Goal: Communication & Community: Ask a question

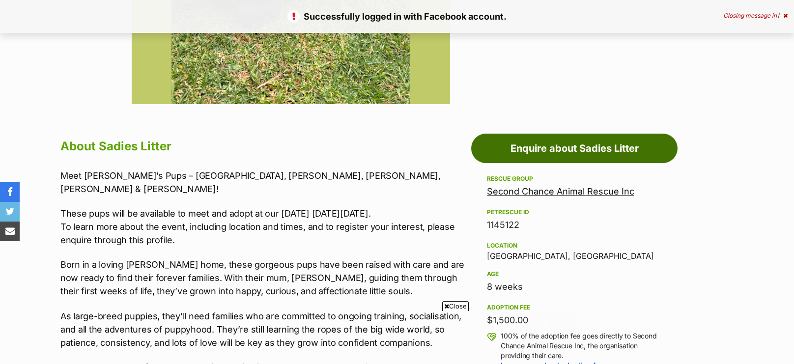
click at [530, 150] on link "Enquire about Sadies Litter" at bounding box center [574, 148] width 206 height 29
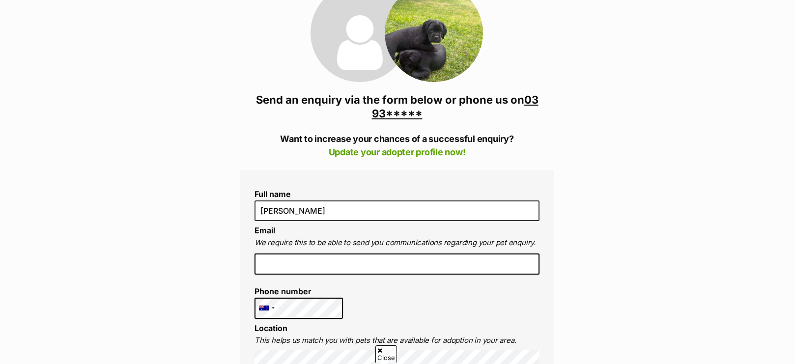
scroll to position [141, 0]
click at [405, 267] on input "email" at bounding box center [396, 265] width 285 height 22
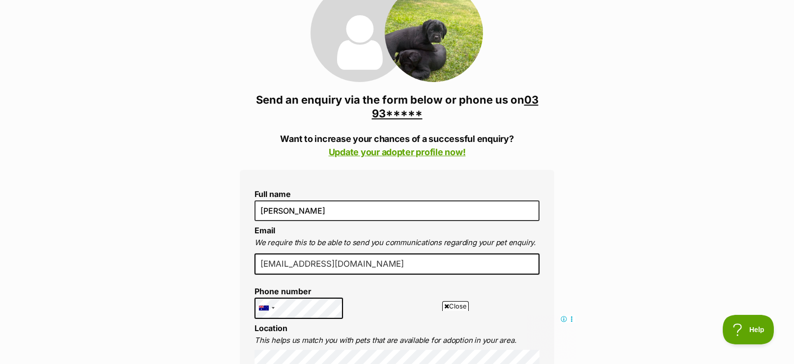
type input "[EMAIL_ADDRESS][DOMAIN_NAME]"
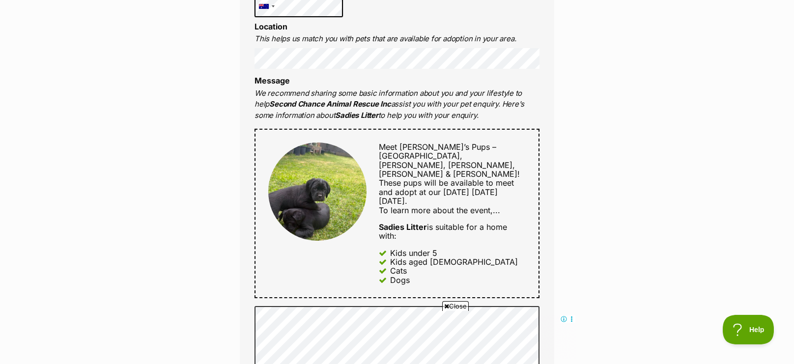
drag, startPoint x: 679, startPoint y: 97, endPoint x: 598, endPoint y: 116, distance: 82.8
click at [598, 116] on div "Enquire about Sadies Litter 03 9357 0834 Send an enquiry via the form below or …" at bounding box center [397, 238] width 794 height 1183
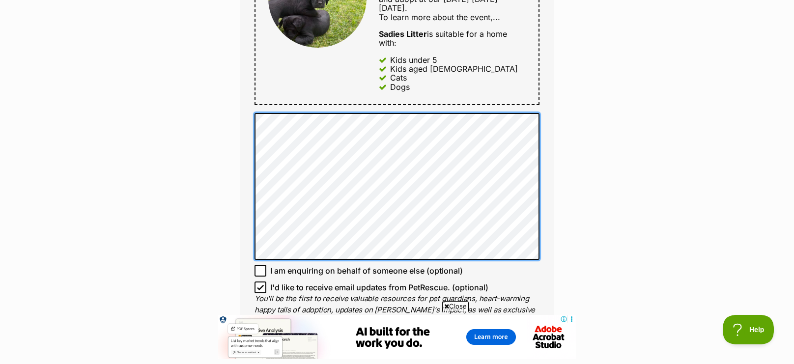
click at [152, 30] on div "Enquire about Sadies Litter 03 9357 0834 Send an enquiry via the form below or …" at bounding box center [397, 50] width 794 height 1192
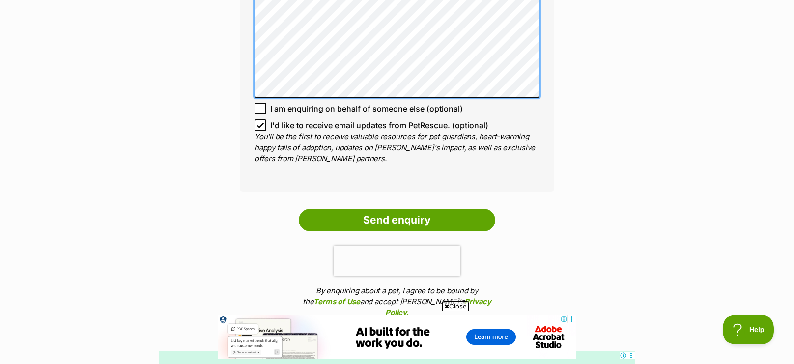
scroll to position [793, 0]
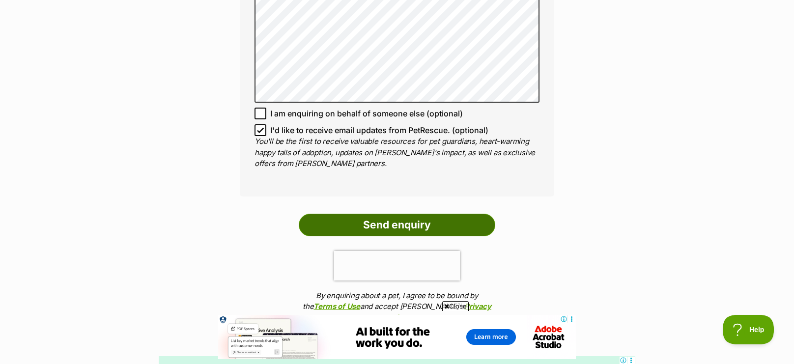
click at [410, 214] on input "Send enquiry" at bounding box center [397, 225] width 197 height 23
click at [398, 214] on input "Send enquiry" at bounding box center [397, 225] width 197 height 23
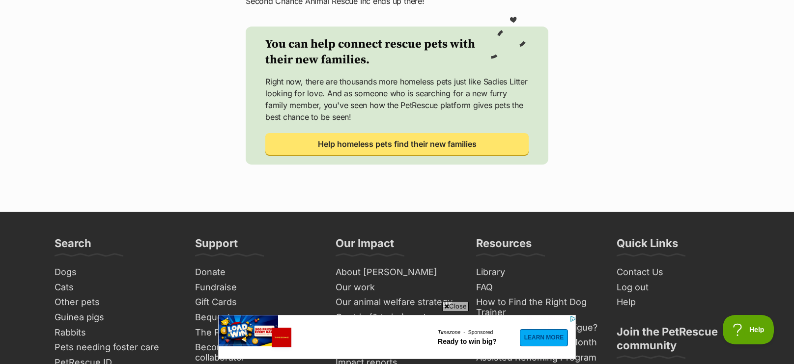
scroll to position [408, 0]
